Goal: Task Accomplishment & Management: Use online tool/utility

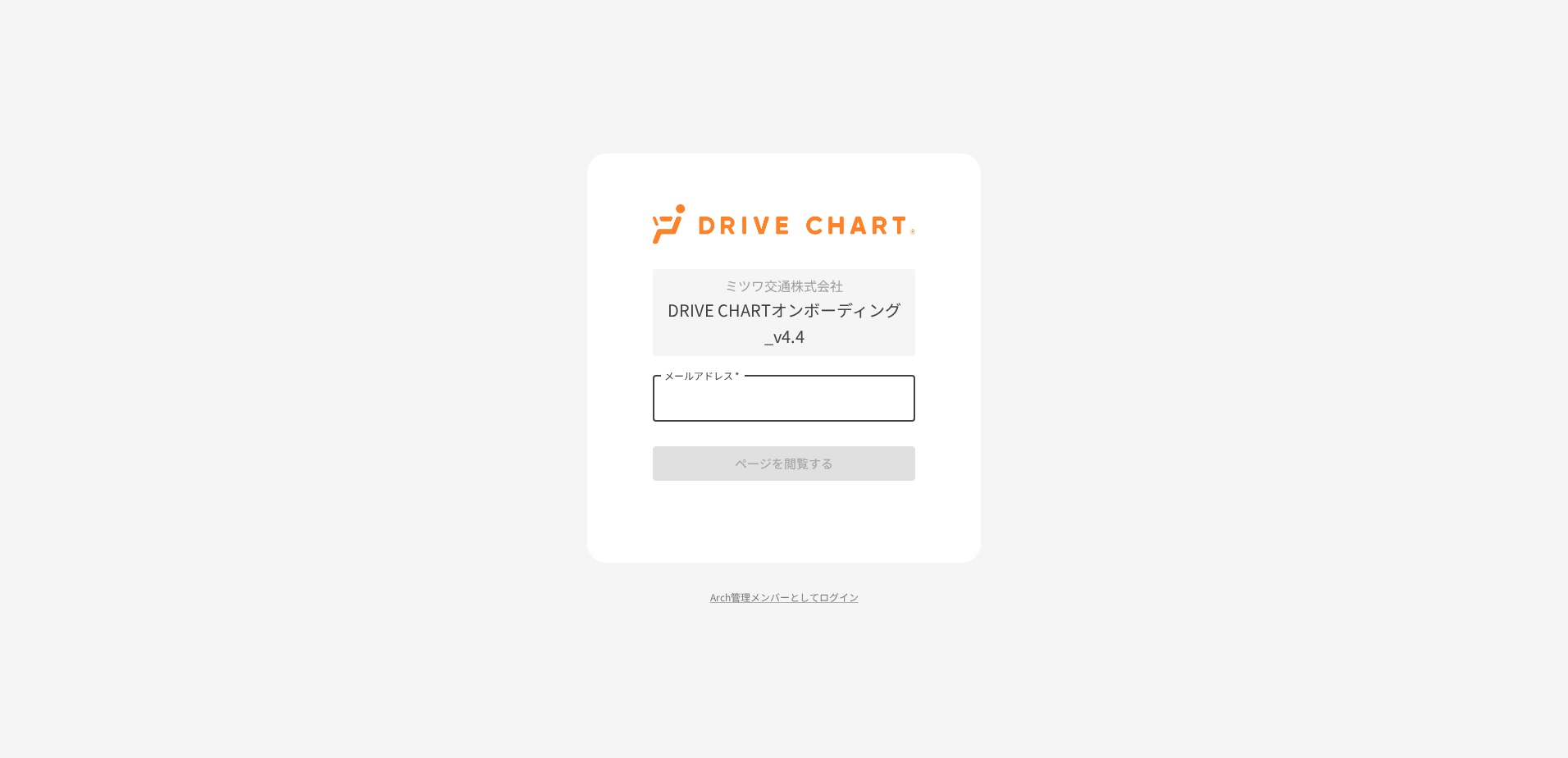
click at [760, 410] on input "メールアドレス   *" at bounding box center [784, 399] width 262 height 46
click at [827, 395] on input "メールアドレス   *" at bounding box center [784, 399] width 262 height 46
type input "**********"
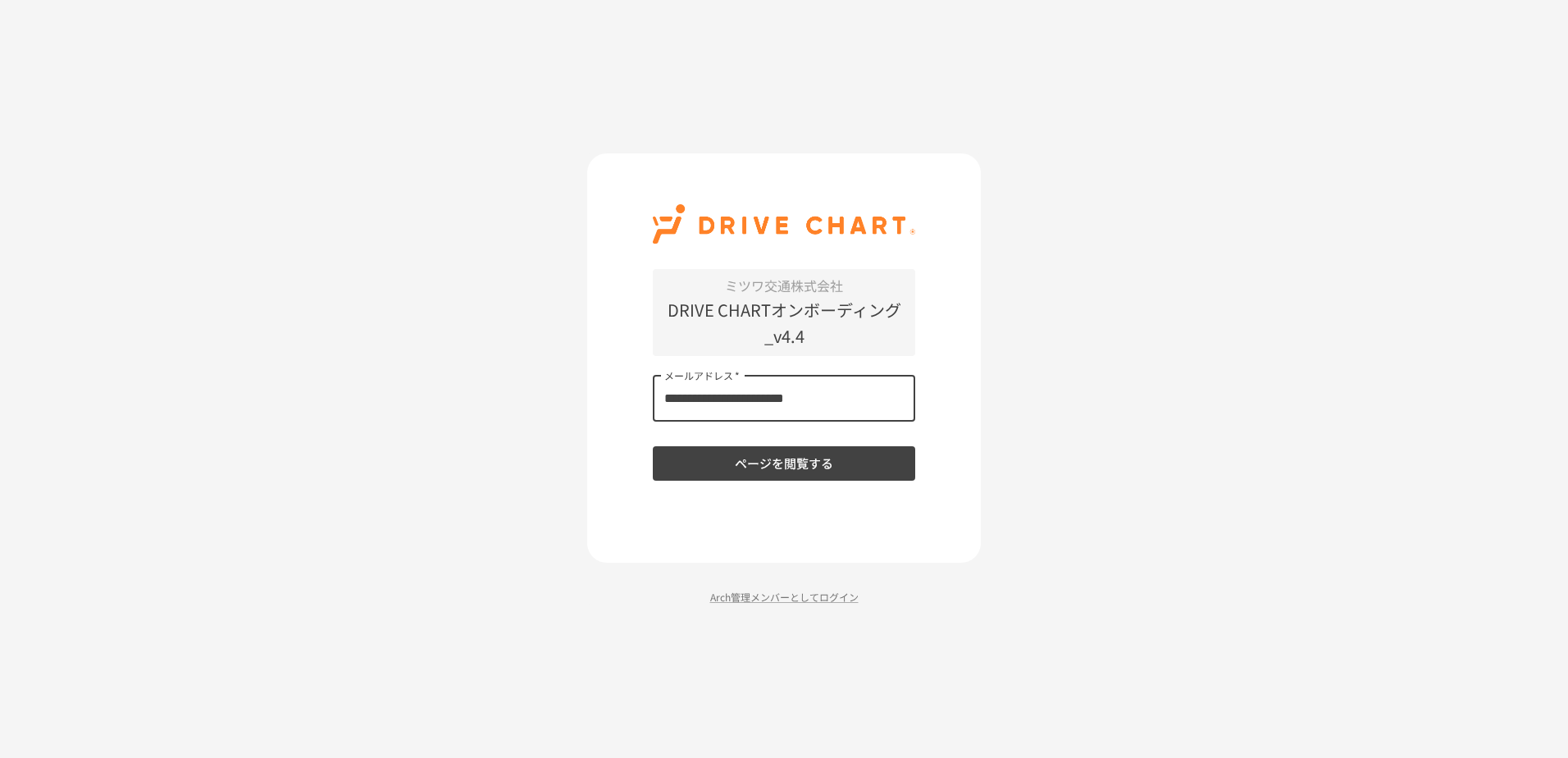
click at [786, 462] on button "ページを閲覧する" at bounding box center [784, 464] width 262 height 34
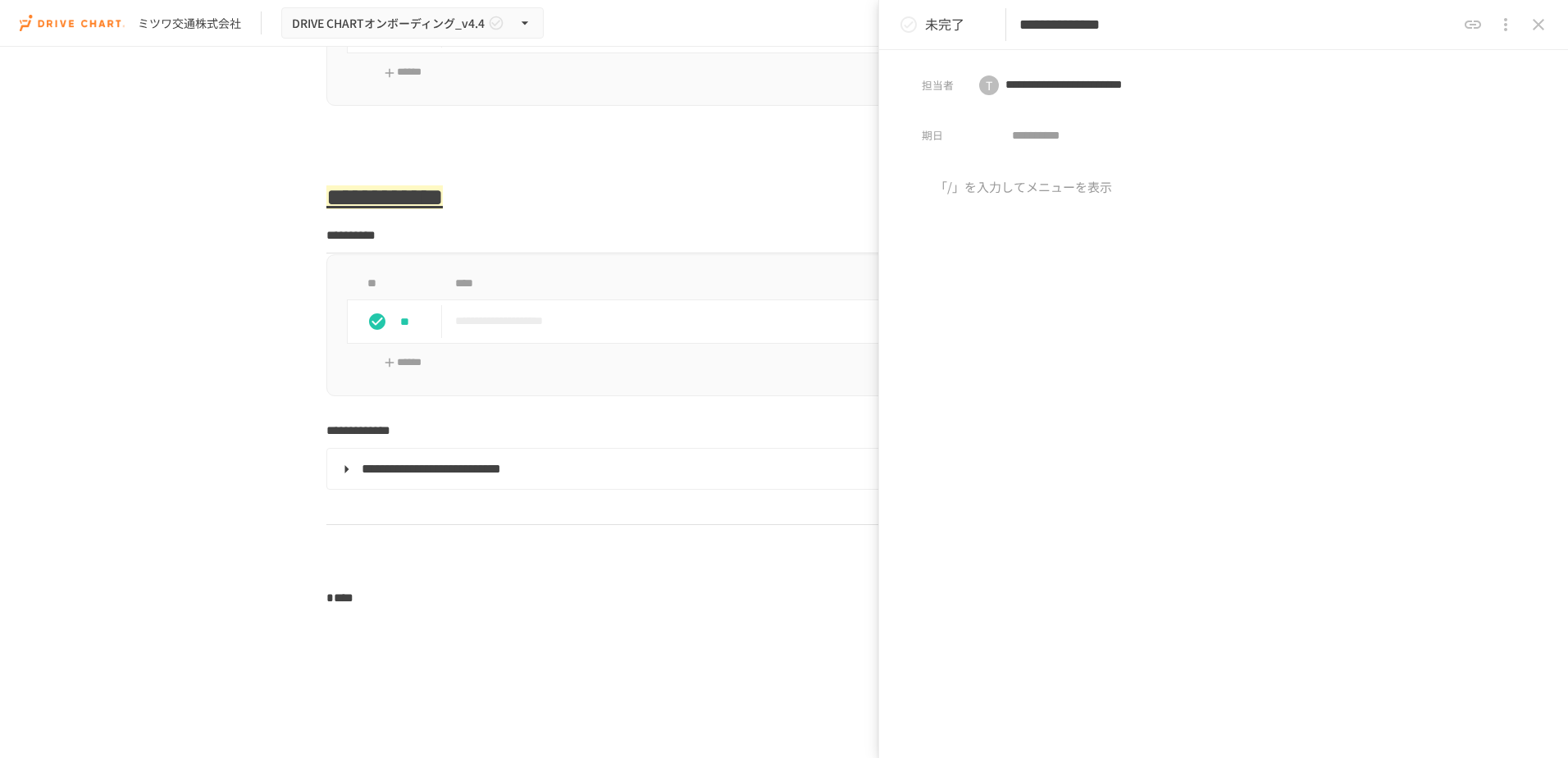
scroll to position [2216, 0]
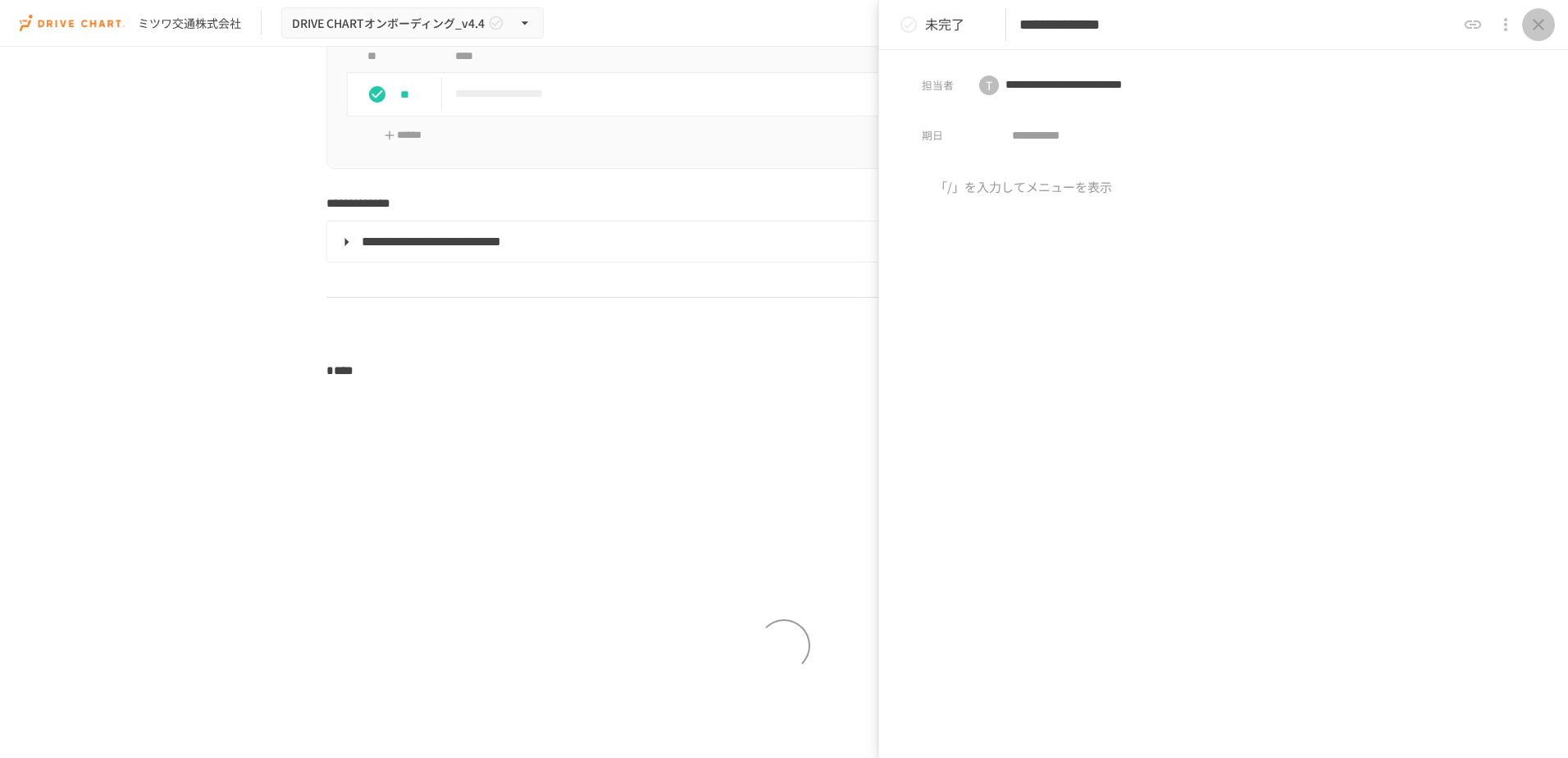
click at [1544, 26] on icon "close drawer" at bounding box center [1538, 24] width 20 height 20
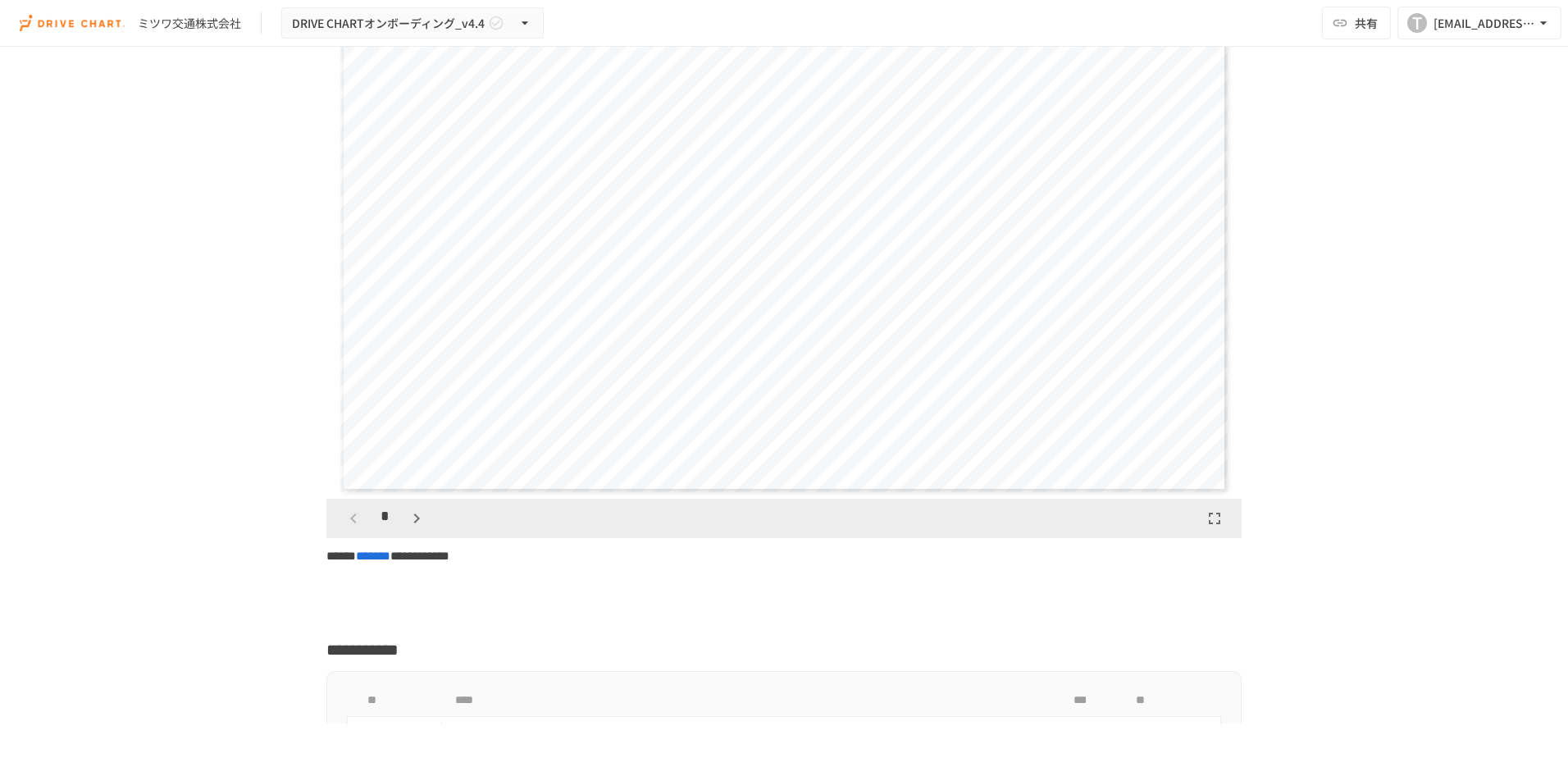
scroll to position [4550, 0]
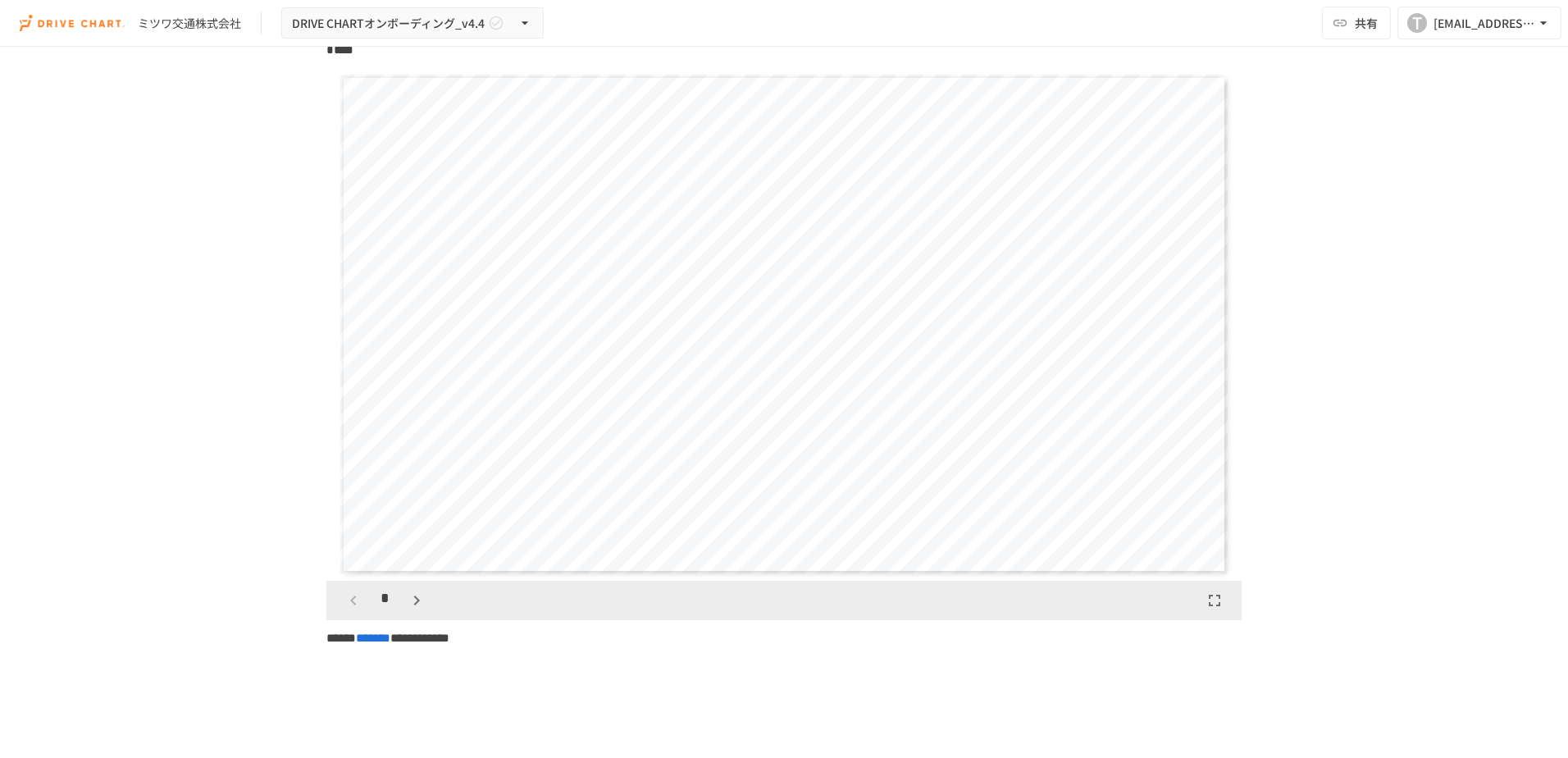
click at [410, 610] on icon "button" at bounding box center [416, 600] width 20 height 20
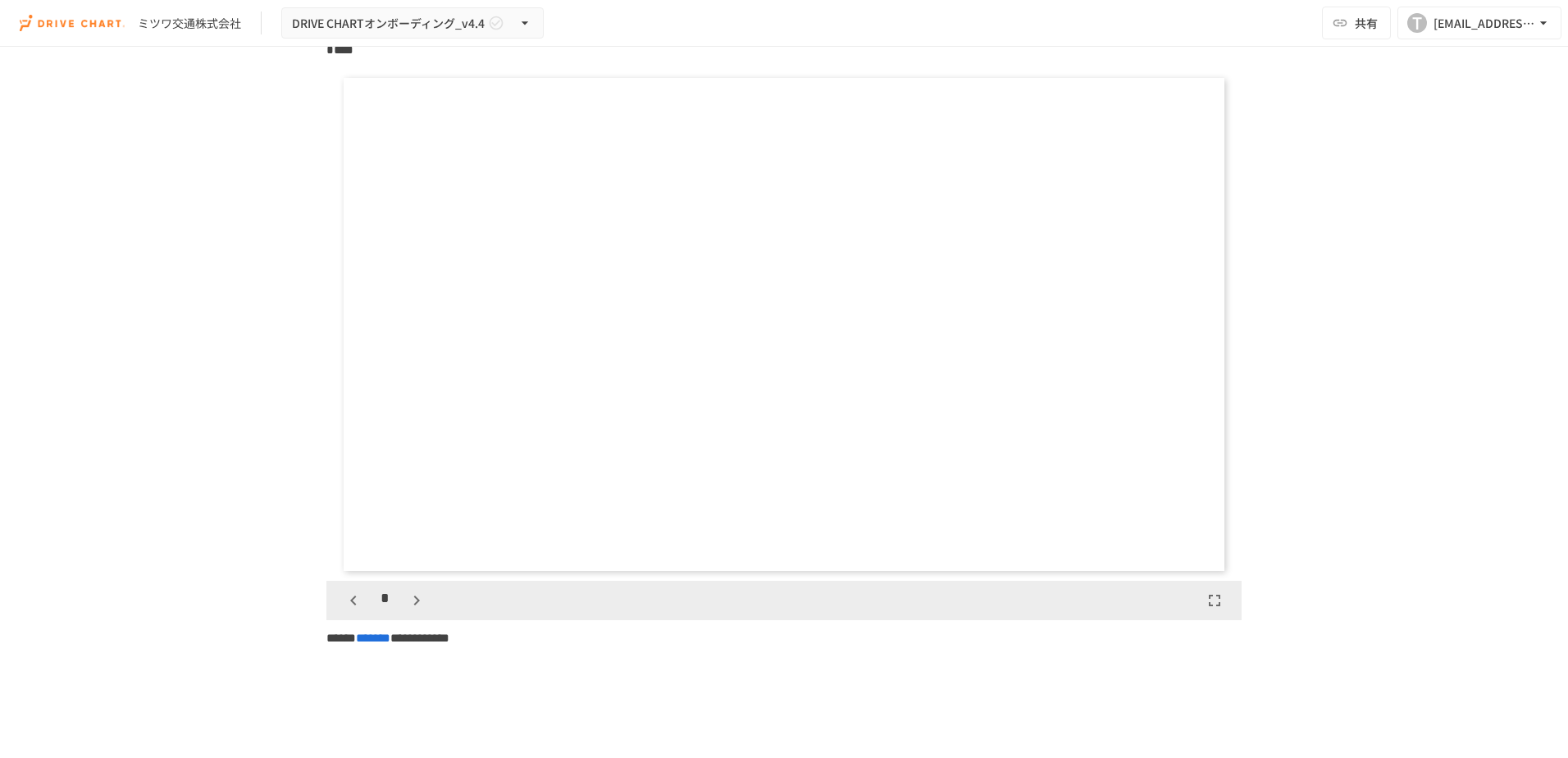
click at [410, 610] on icon "button" at bounding box center [416, 600] width 20 height 20
click at [343, 610] on icon "button" at bounding box center [353, 600] width 20 height 20
click at [385, 615] on div "*" at bounding box center [384, 600] width 91 height 28
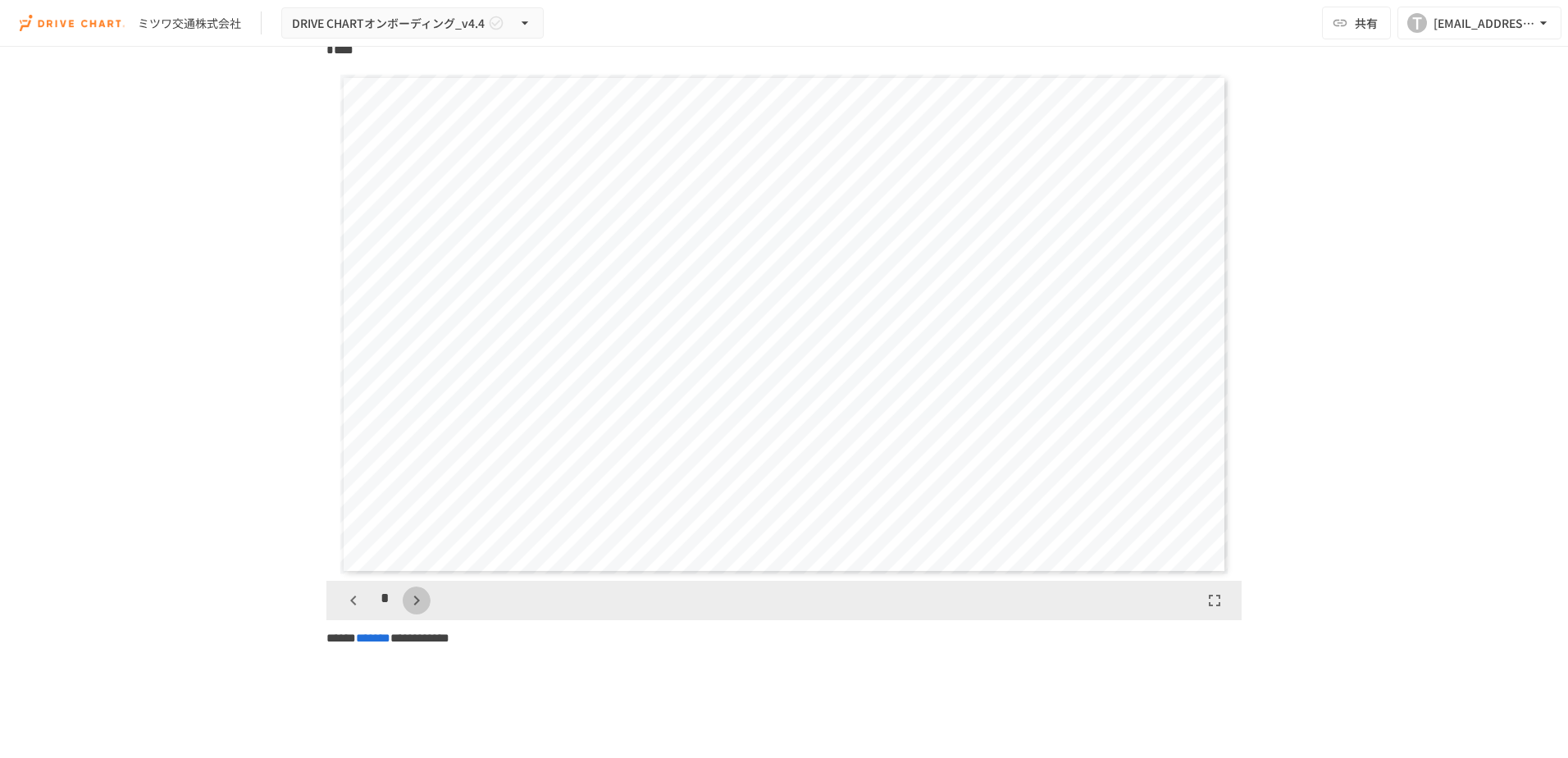
click at [406, 610] on icon "button" at bounding box center [416, 600] width 20 height 20
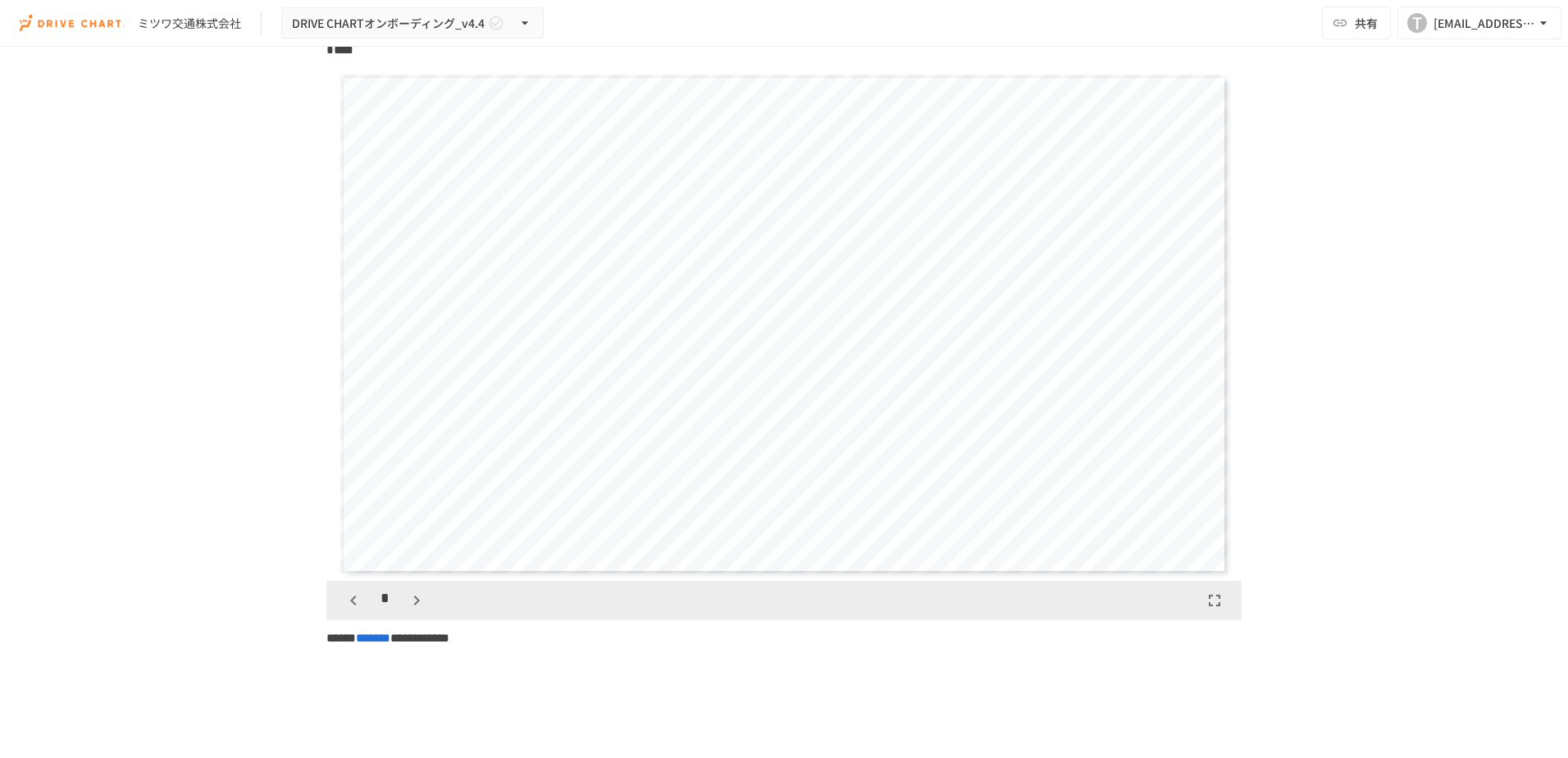
scroll to position [4616, 0]
click at [401, 615] on div "**" at bounding box center [389, 600] width 99 height 28
drag, startPoint x: 401, startPoint y: 621, endPoint x: 417, endPoint y: 627, distance: 17.1
click at [417, 610] on icon "button" at bounding box center [424, 600] width 20 height 20
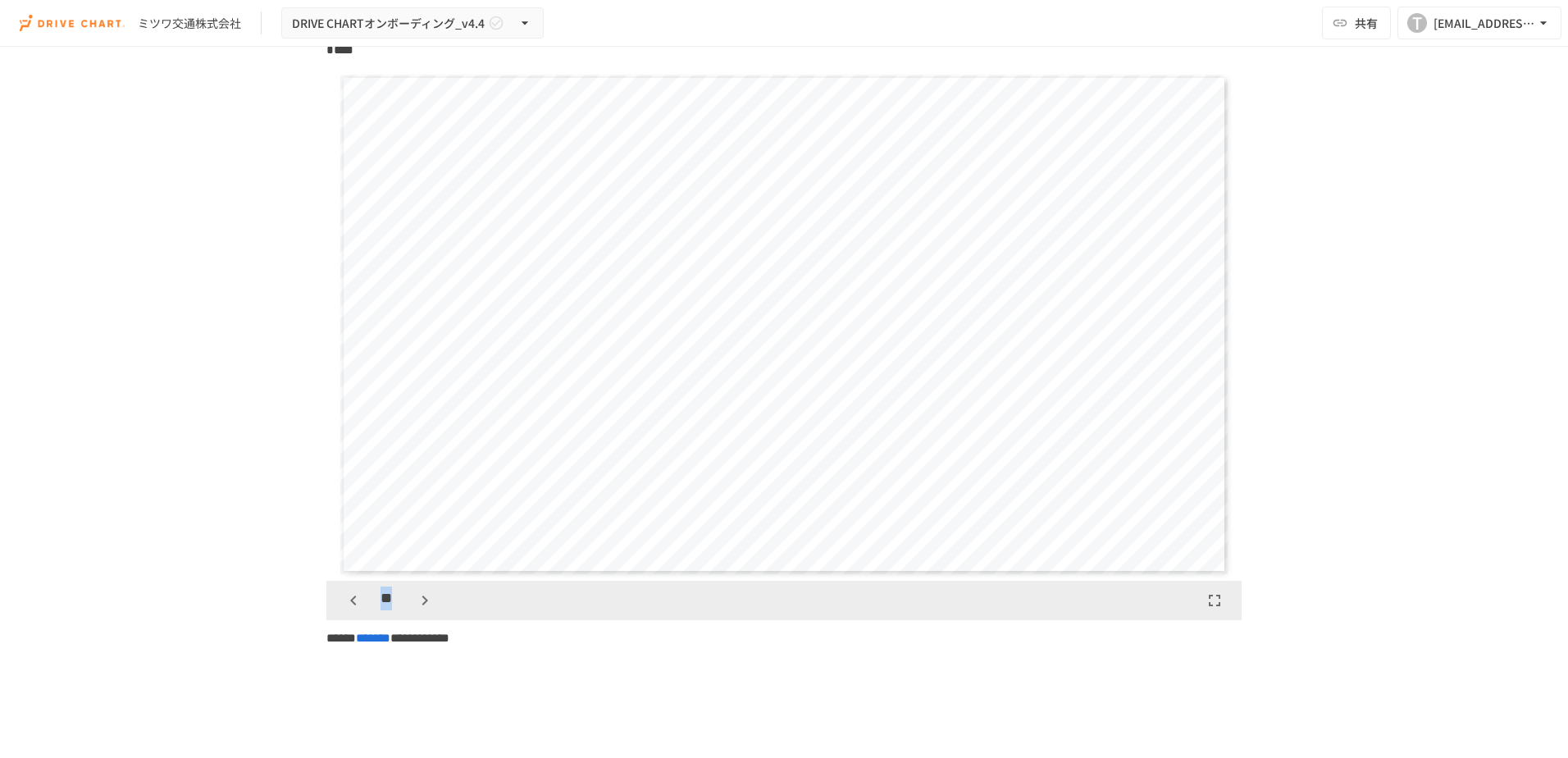
click at [417, 610] on icon "button" at bounding box center [424, 600] width 20 height 20
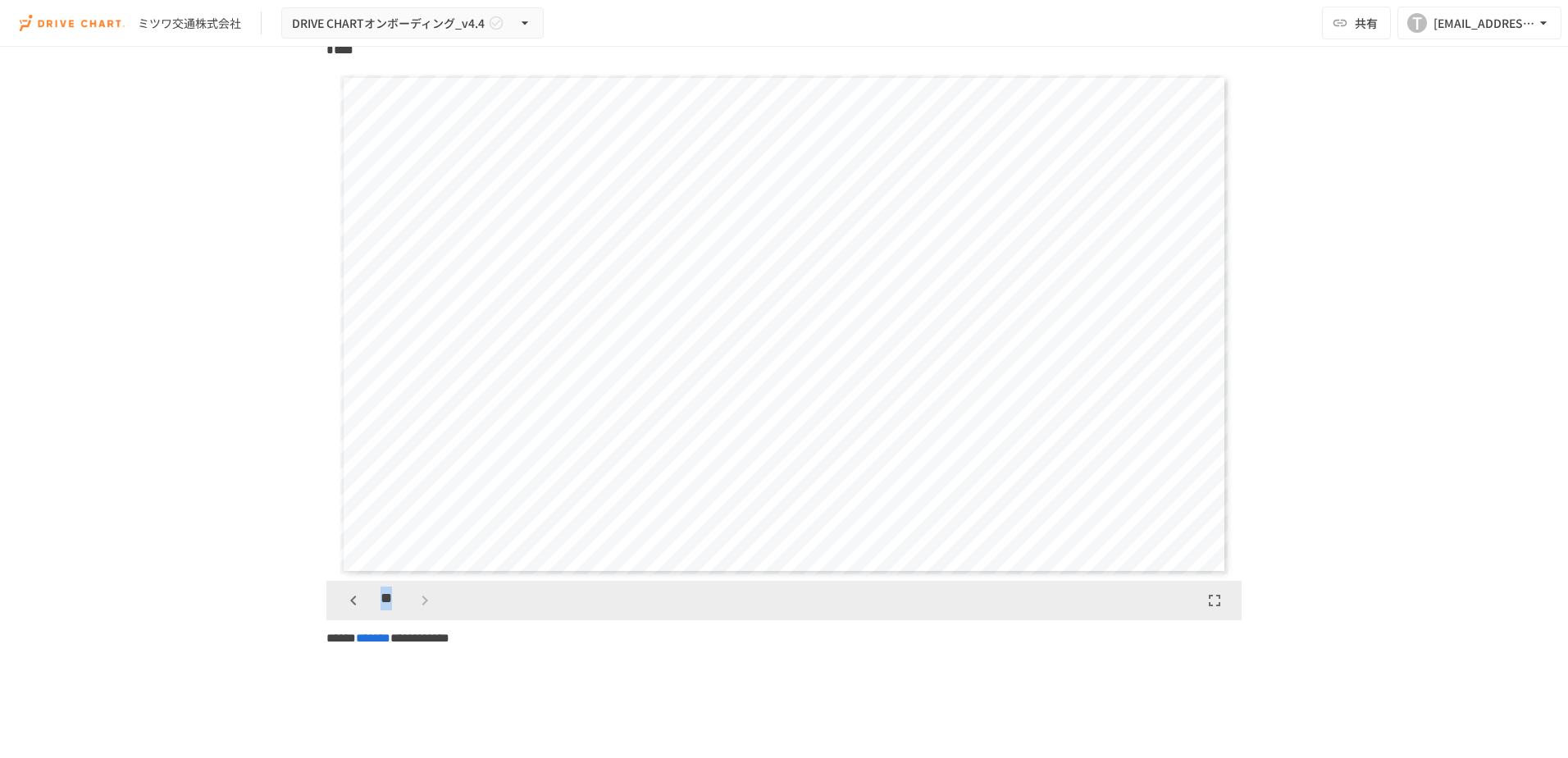
click at [417, 615] on div "**" at bounding box center [389, 600] width 99 height 28
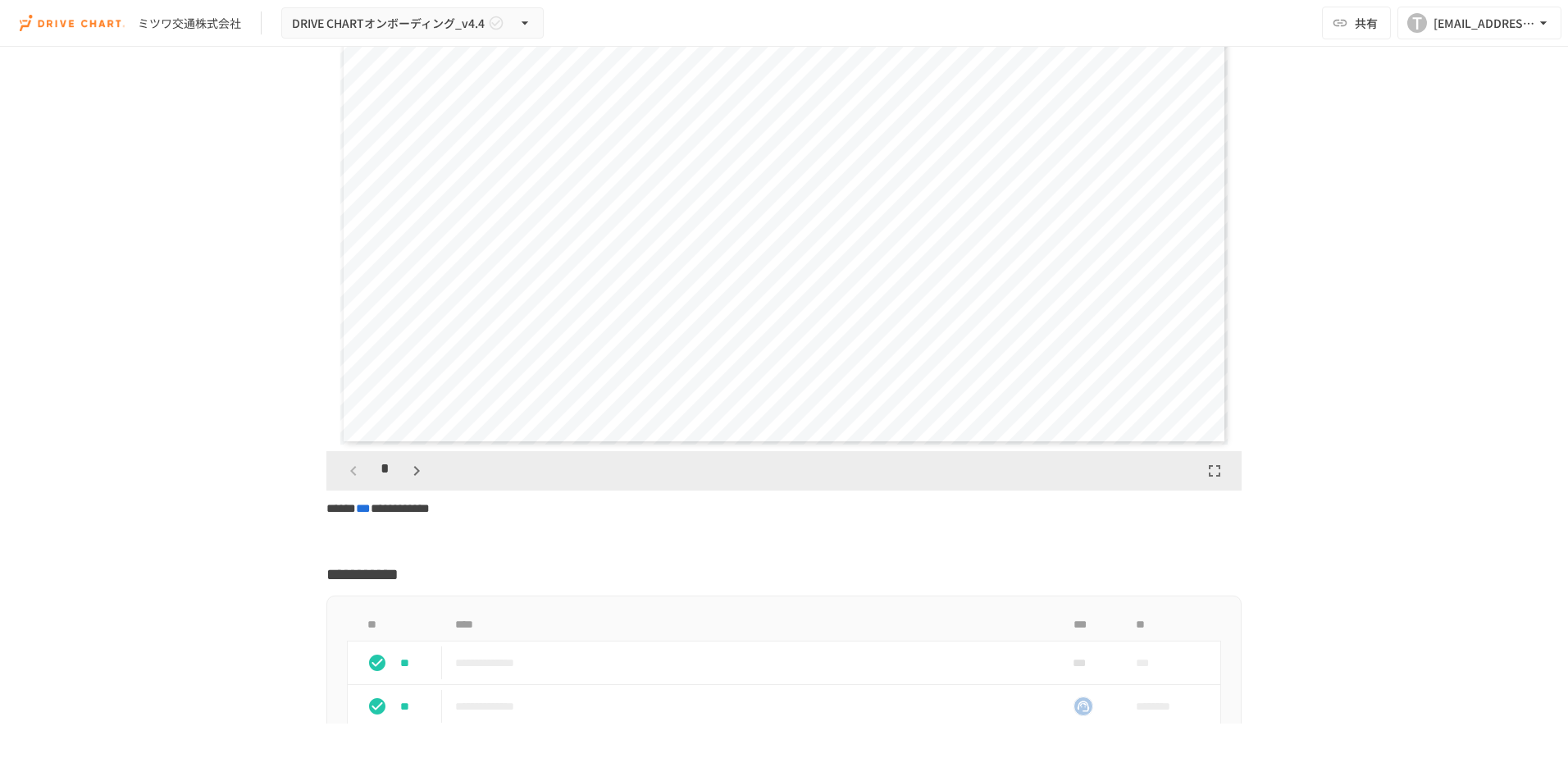
scroll to position [2663, 0]
click at [415, 477] on icon "button" at bounding box center [416, 475] width 20 height 20
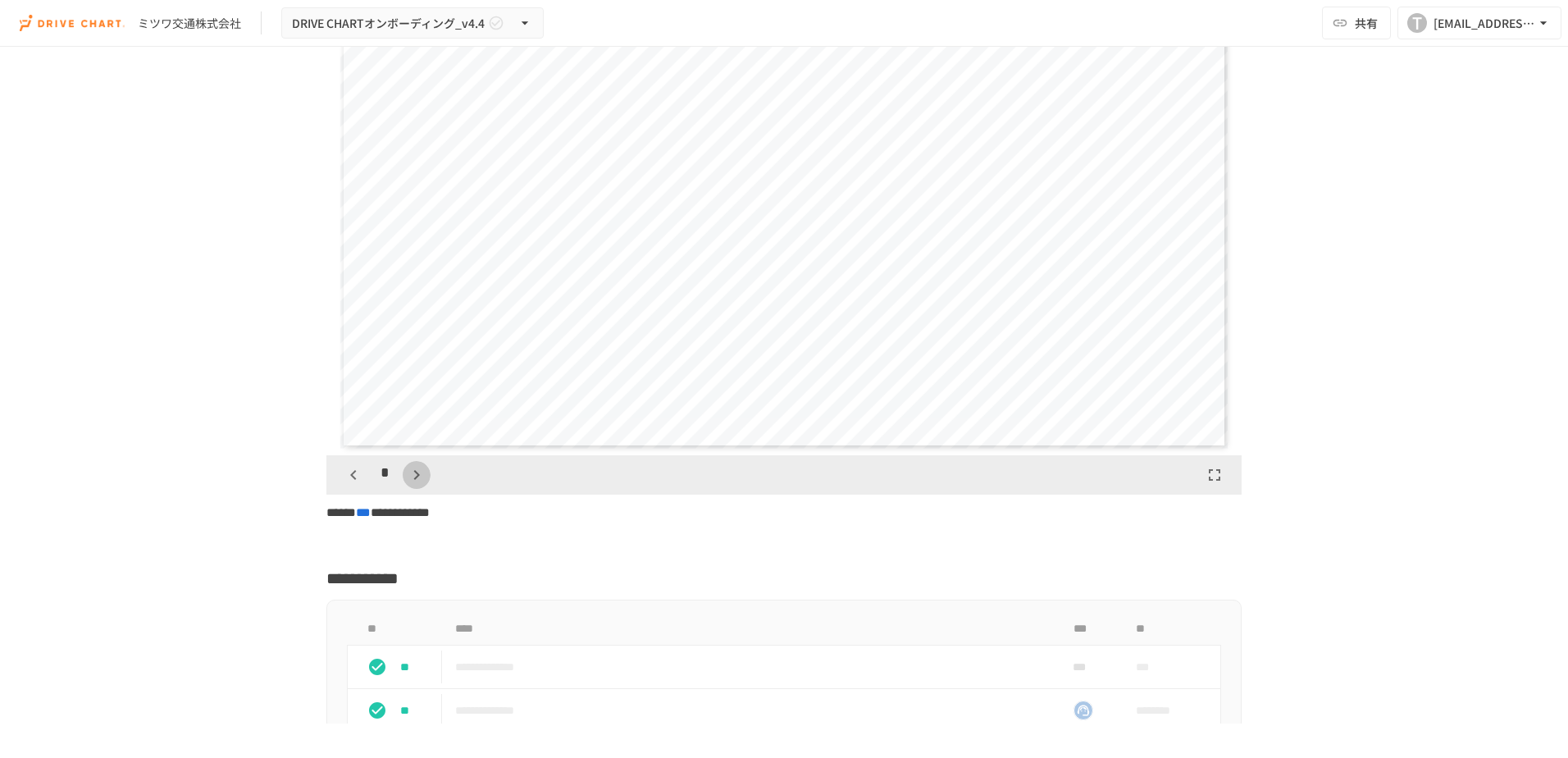
click at [415, 477] on icon "button" at bounding box center [416, 475] width 20 height 20
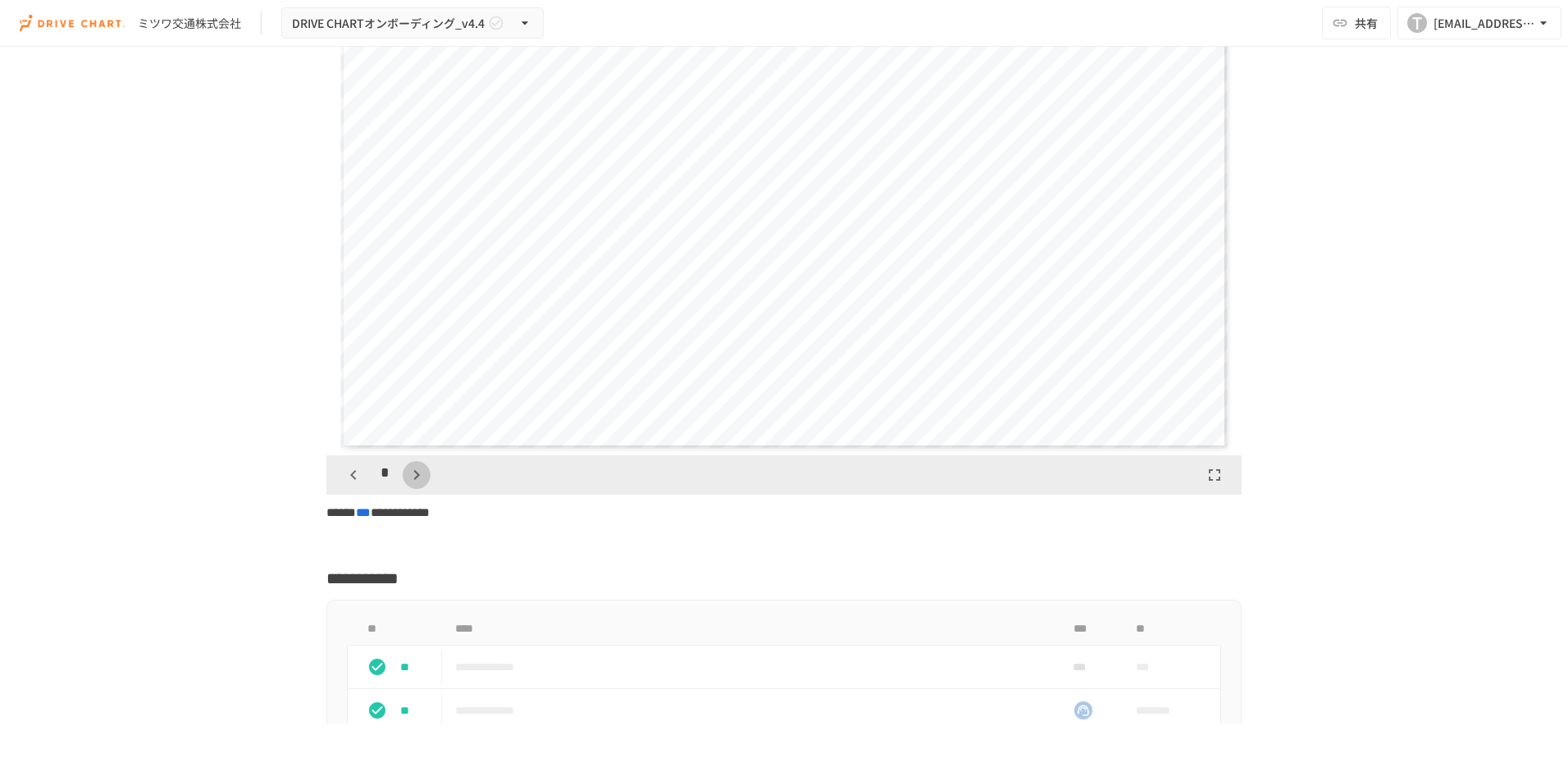
click at [415, 477] on icon "button" at bounding box center [416, 475] width 20 height 20
click at [415, 477] on icon "button" at bounding box center [424, 475] width 20 height 20
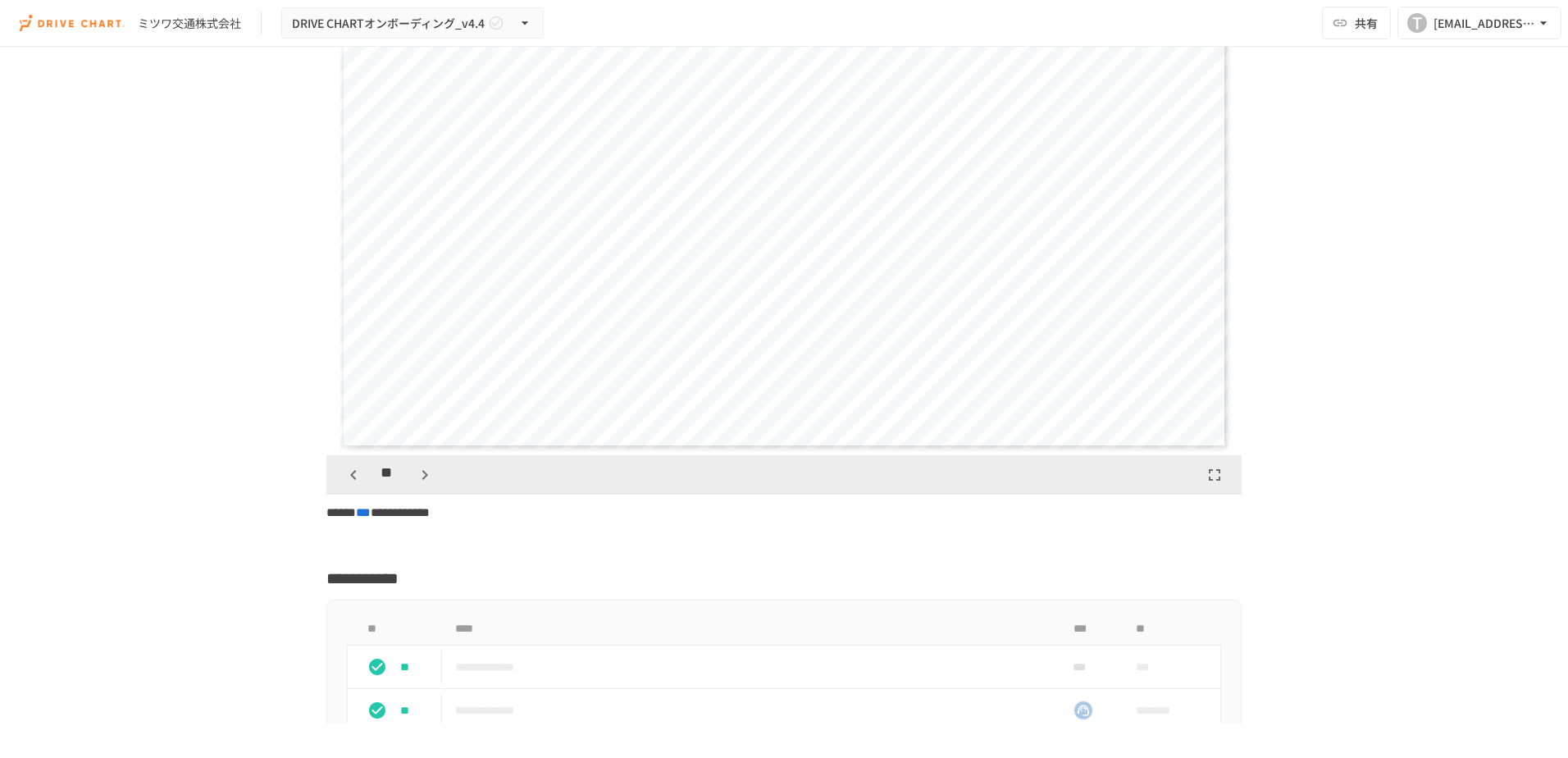
click at [415, 477] on icon "button" at bounding box center [424, 475] width 20 height 20
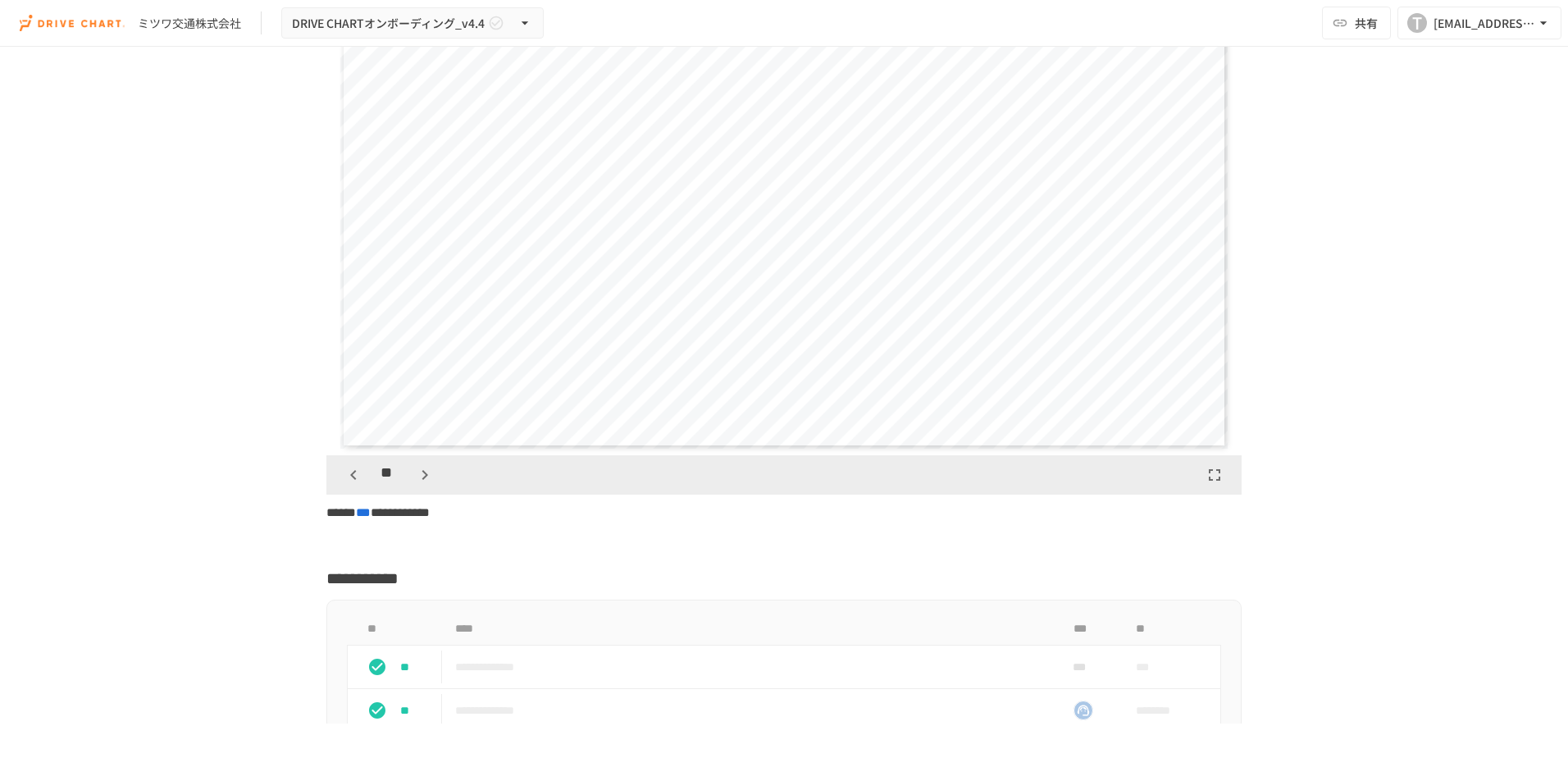
click at [415, 477] on icon "button" at bounding box center [424, 475] width 20 height 20
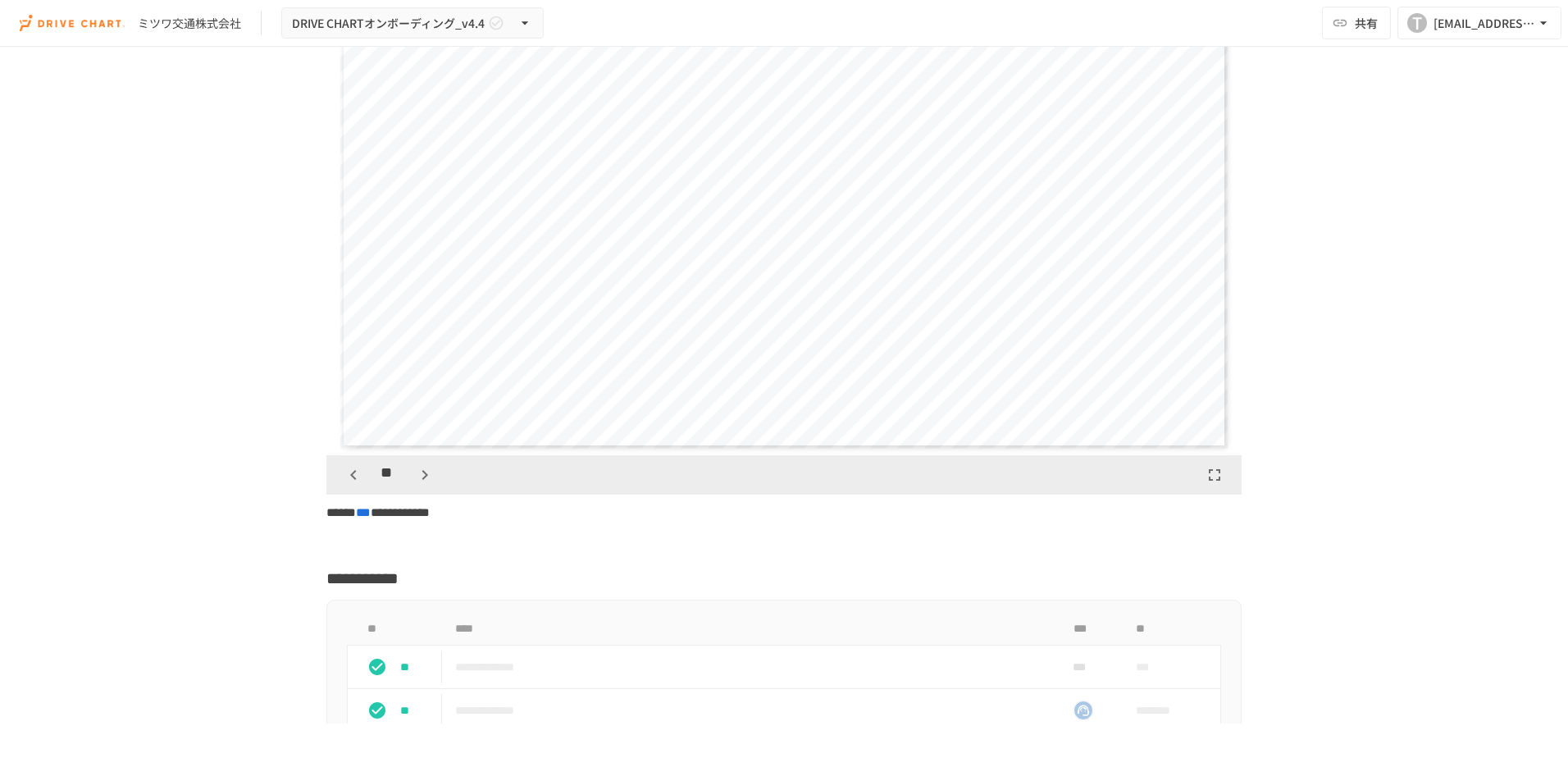
scroll to position [11284, 0]
click at [415, 477] on icon "button" at bounding box center [424, 475] width 20 height 20
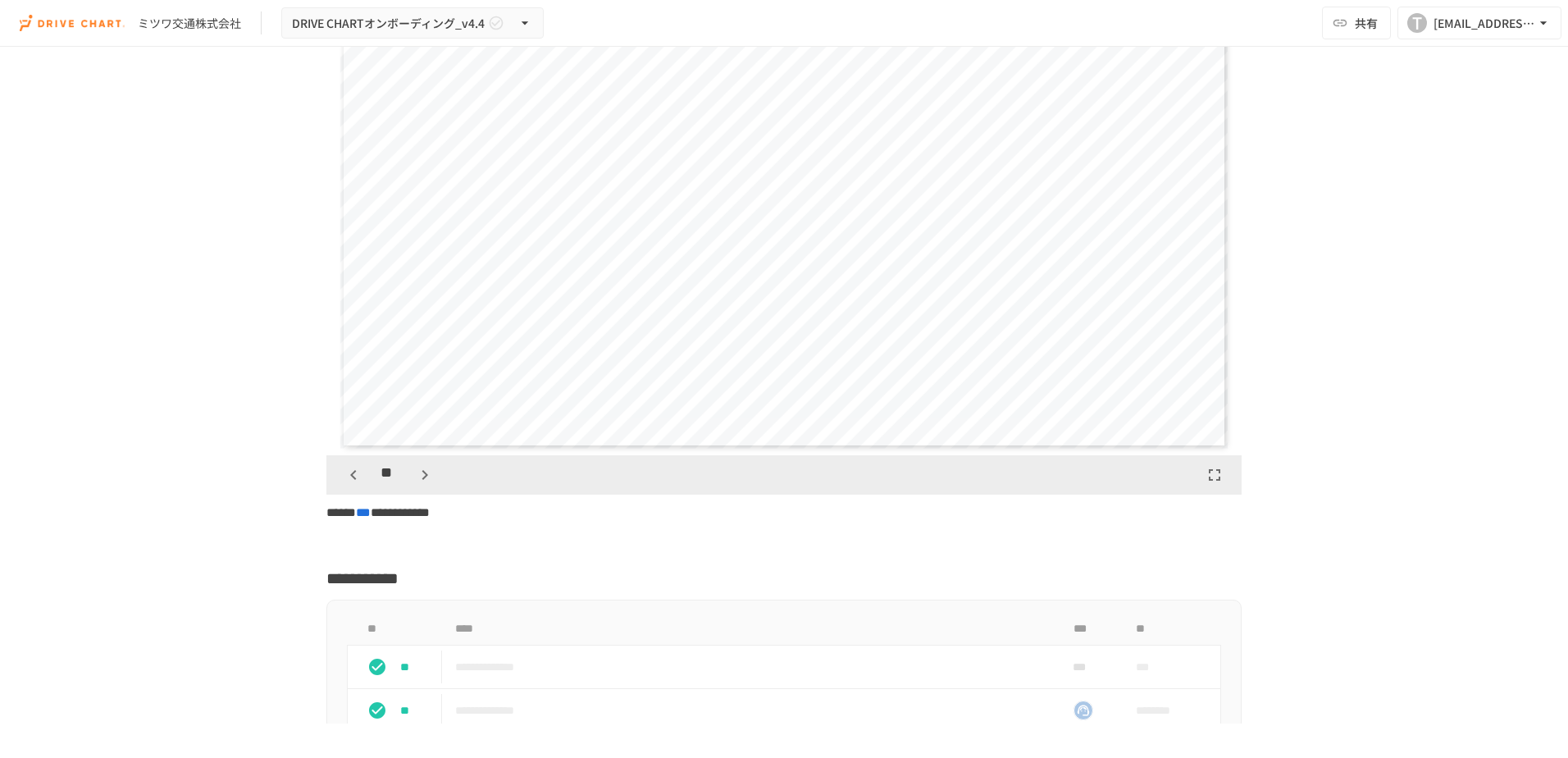
scroll to position [13336, 0]
click at [415, 477] on div "**" at bounding box center [389, 475] width 99 height 28
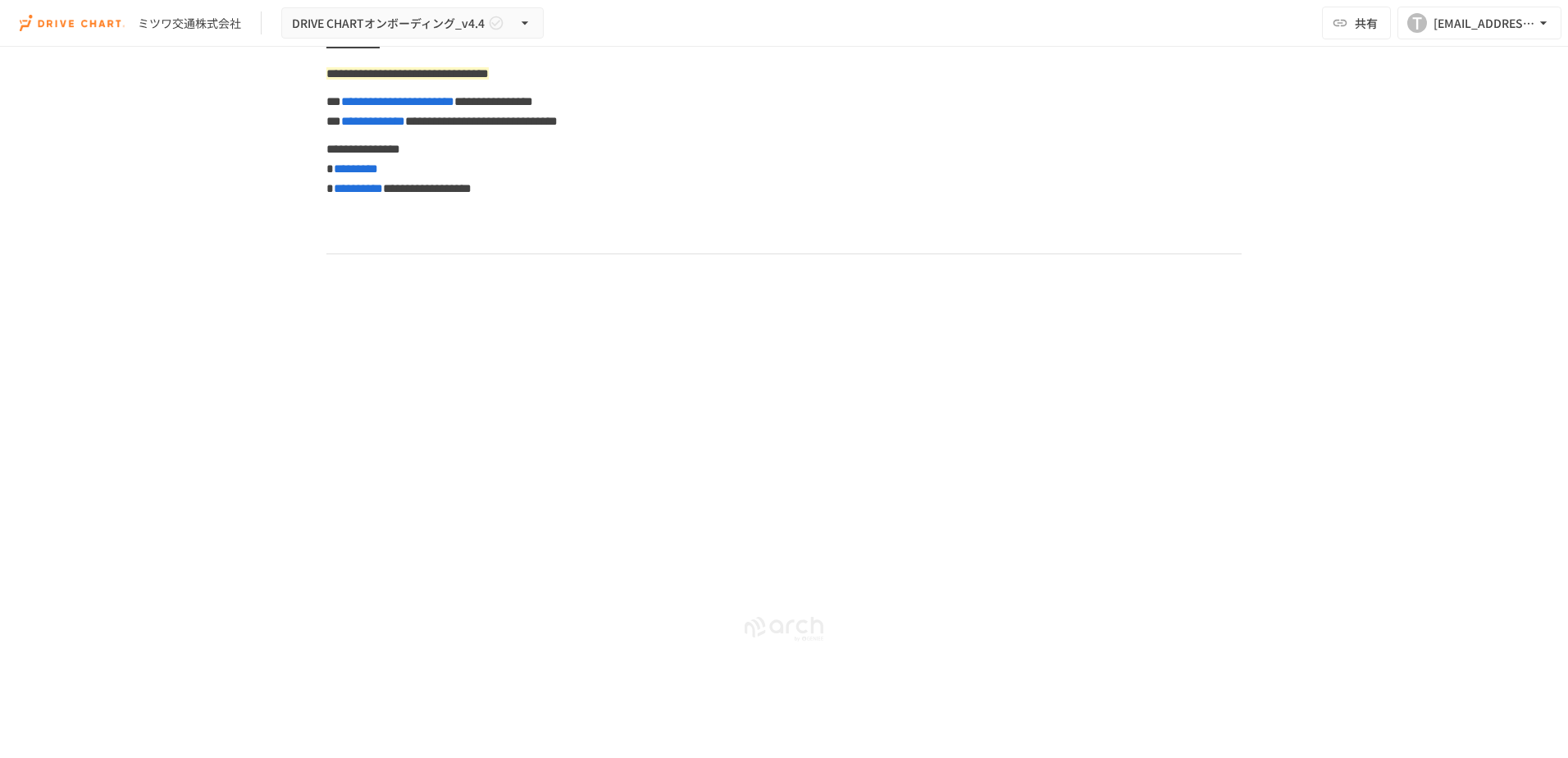
scroll to position [8572, 0]
